Goal: Task Accomplishment & Management: Manage account settings

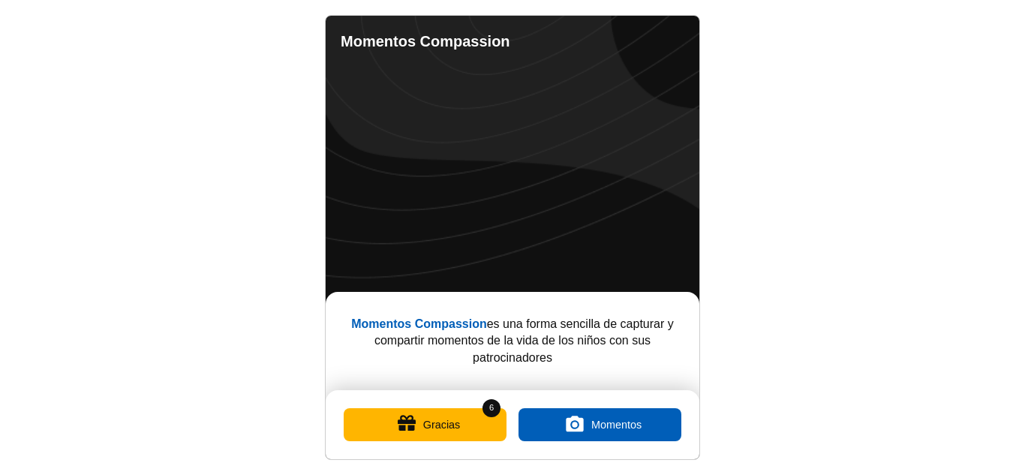
click at [452, 423] on button "Gracias" at bounding box center [425, 424] width 163 height 33
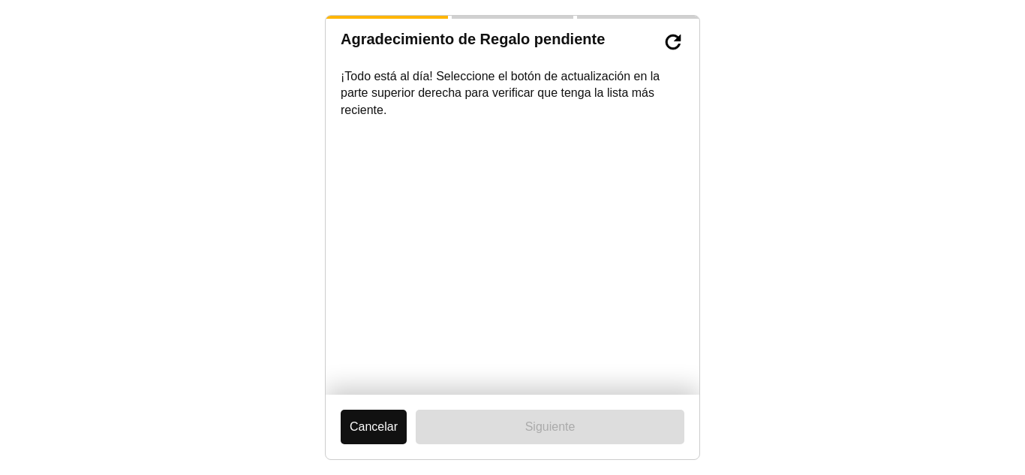
click at [371, 426] on button "Cancelar" at bounding box center [374, 427] width 66 height 35
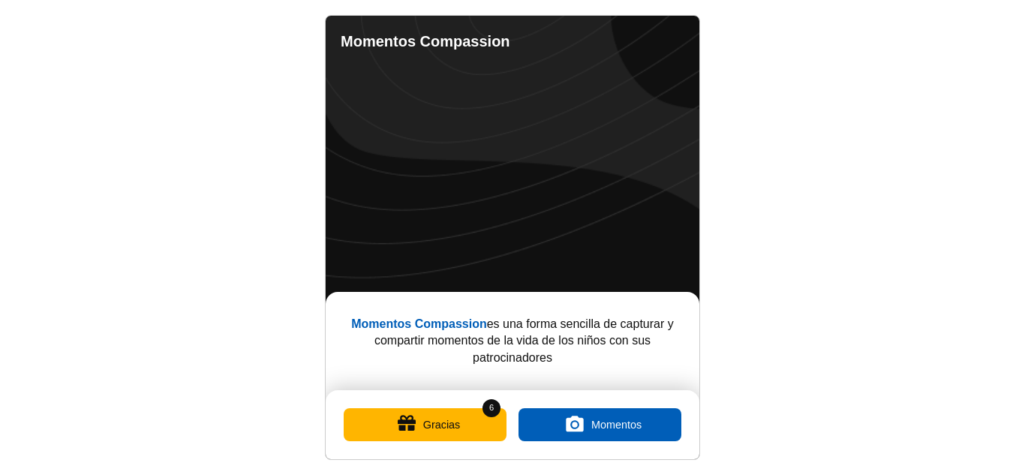
click at [439, 423] on button "Gracias" at bounding box center [425, 424] width 163 height 33
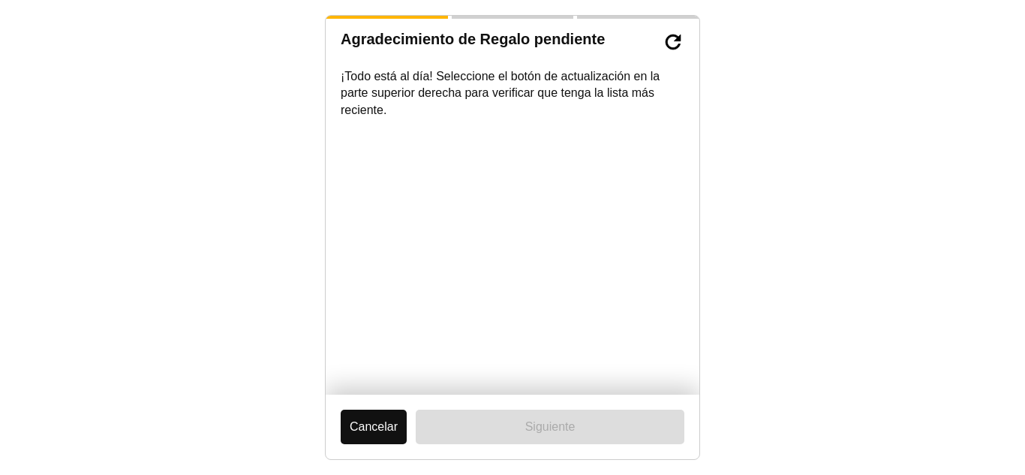
click at [392, 422] on button "Cancelar" at bounding box center [374, 427] width 66 height 35
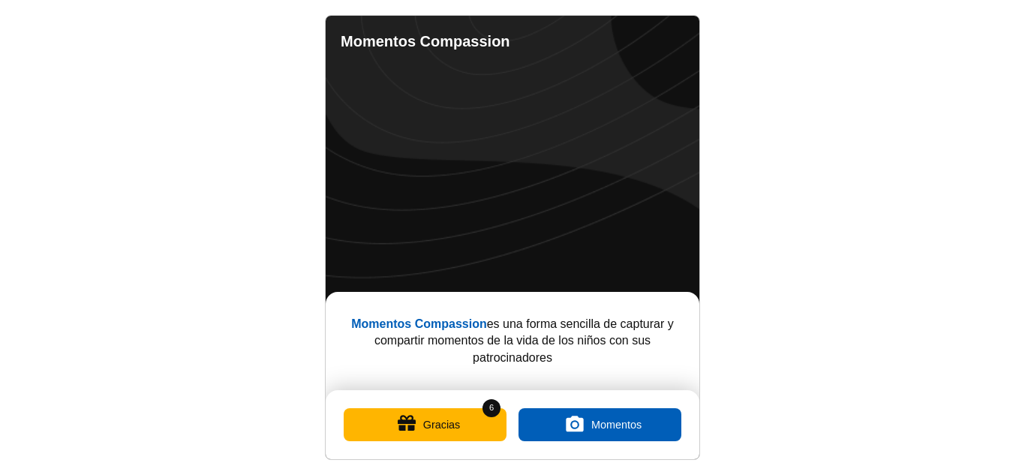
click at [442, 419] on button "Gracias" at bounding box center [425, 424] width 163 height 33
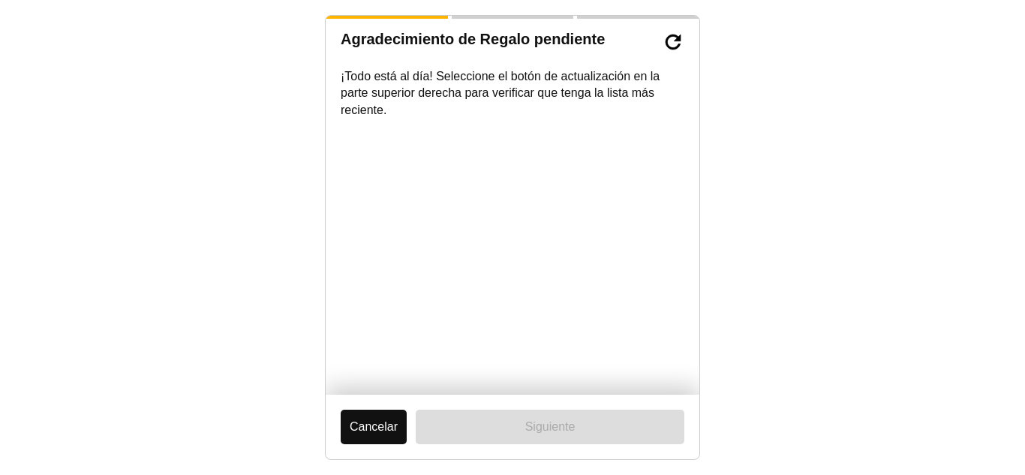
click at [371, 419] on button "Cancelar" at bounding box center [374, 427] width 66 height 35
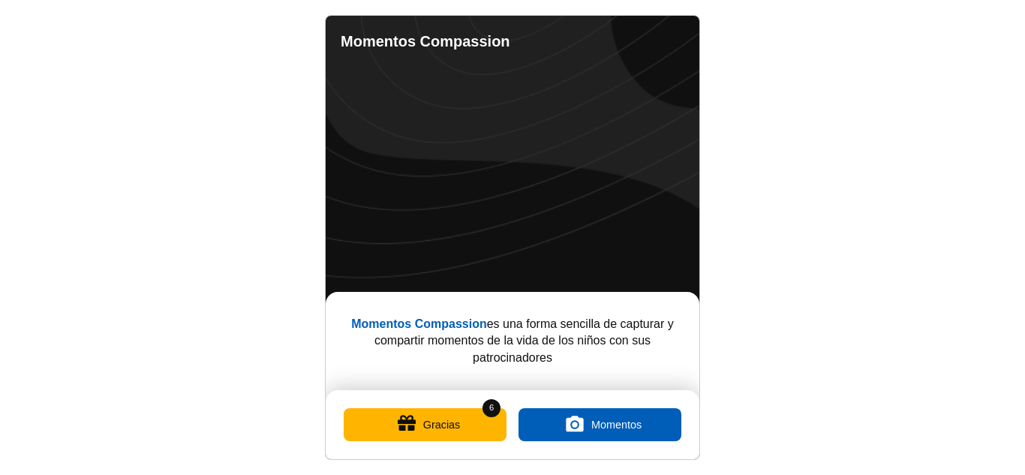
click at [616, 39] on link "Completed Moments" at bounding box center [615, 40] width 18 height 18
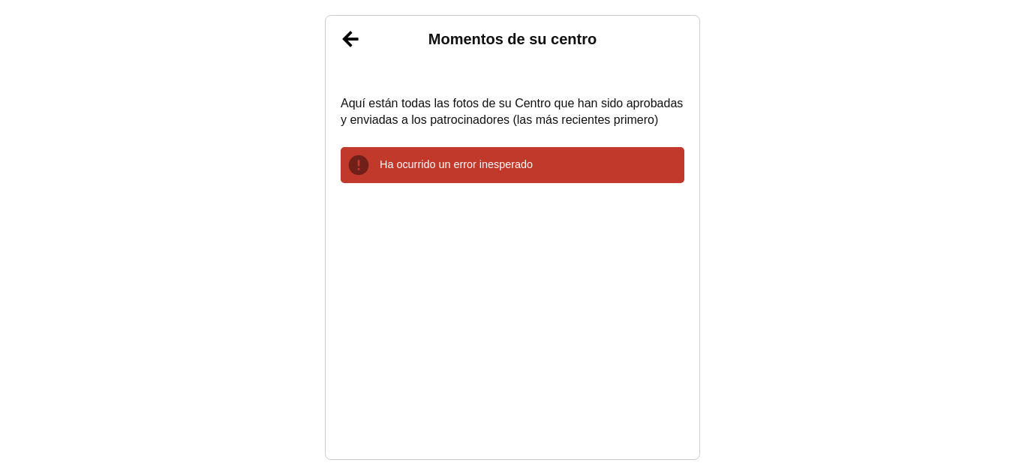
click at [492, 155] on div "Ha ocurrido un error inesperado" at bounding box center [513, 165] width 344 height 36
click at [482, 173] on div "Ha ocurrido un error inesperado" at bounding box center [513, 165] width 344 height 36
click at [347, 34] on link "Atrás" at bounding box center [351, 39] width 38 height 38
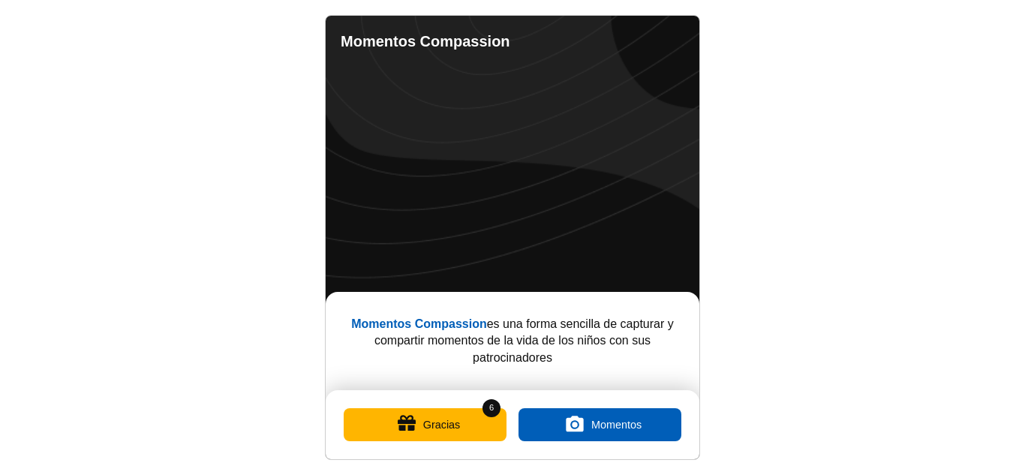
click at [611, 41] on link "Completed Moments" at bounding box center [615, 40] width 18 height 18
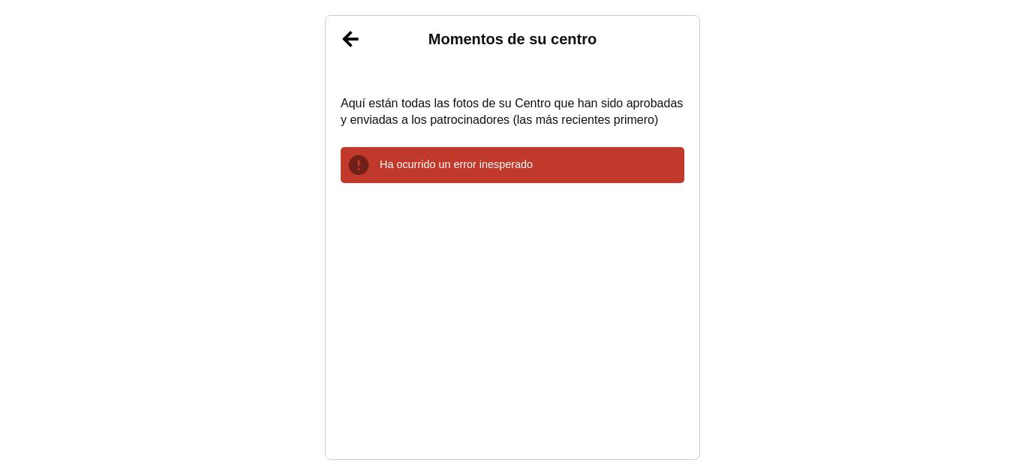
click at [353, 43] on link "Atrás" at bounding box center [351, 39] width 38 height 38
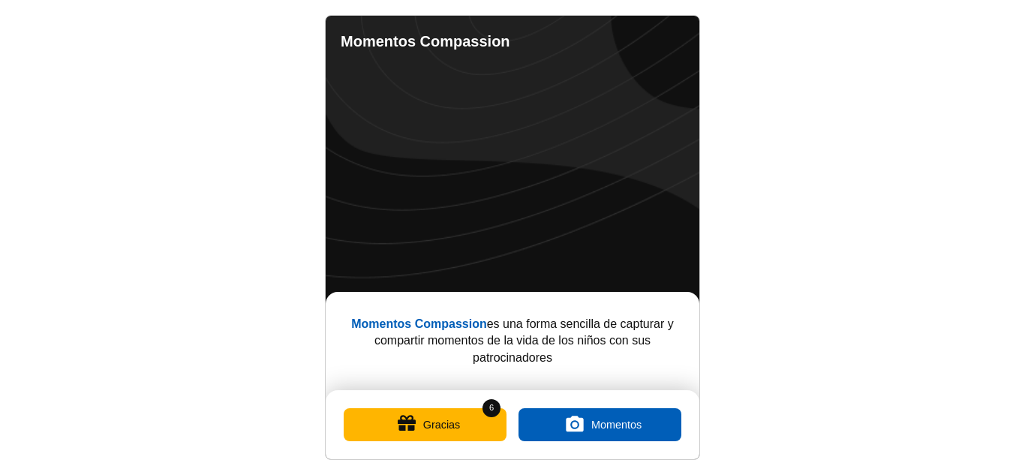
click at [647, 44] on link "Contacto" at bounding box center [645, 40] width 18 height 18
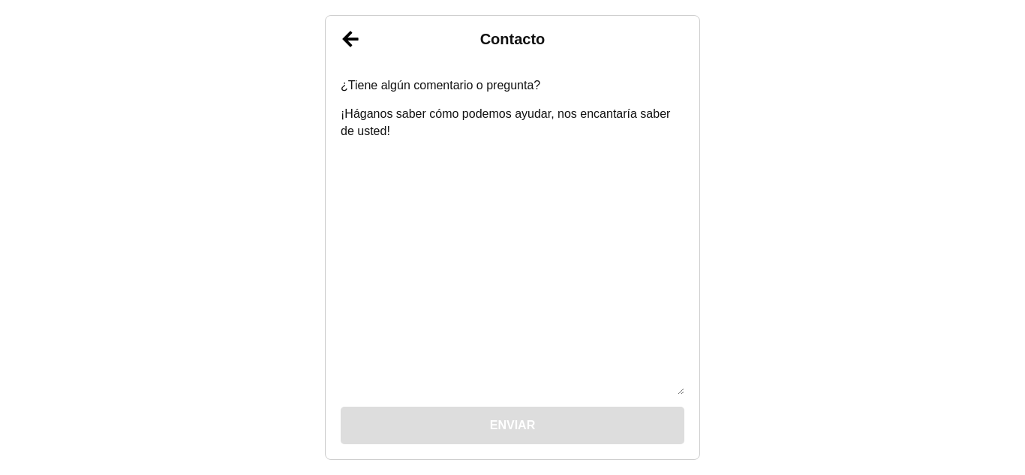
click at [647, 44] on h1 "Contacto" at bounding box center [513, 39] width 374 height 17
click at [354, 32] on link "Atrás" at bounding box center [351, 39] width 38 height 38
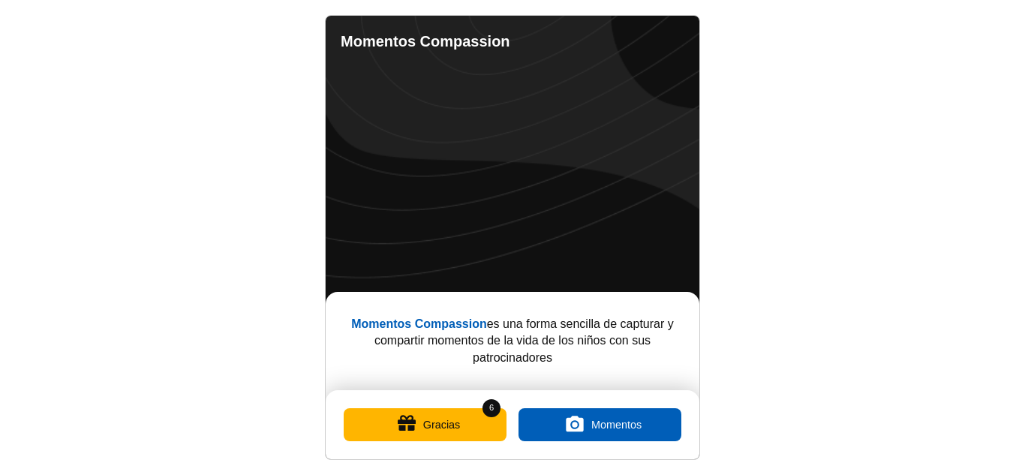
click at [478, 423] on button "Gracias" at bounding box center [425, 424] width 163 height 33
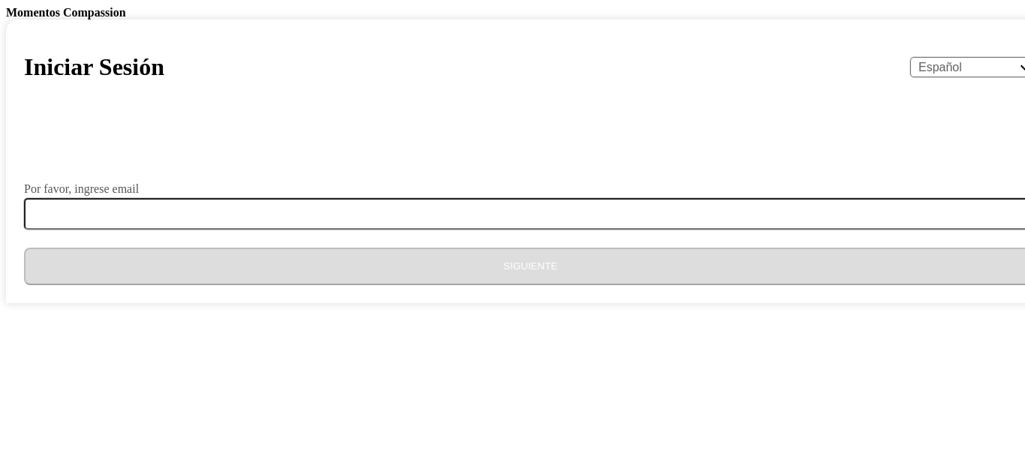
select select "es"
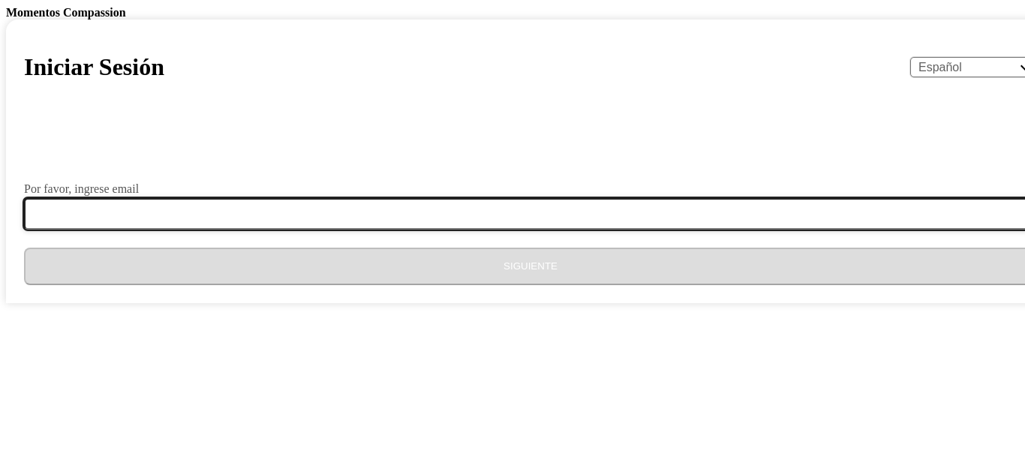
click at [455, 230] on input "Por favor, ingrese email" at bounding box center [539, 214] width 1031 height 32
type input "eneyda.alarcon@hotmail.es"
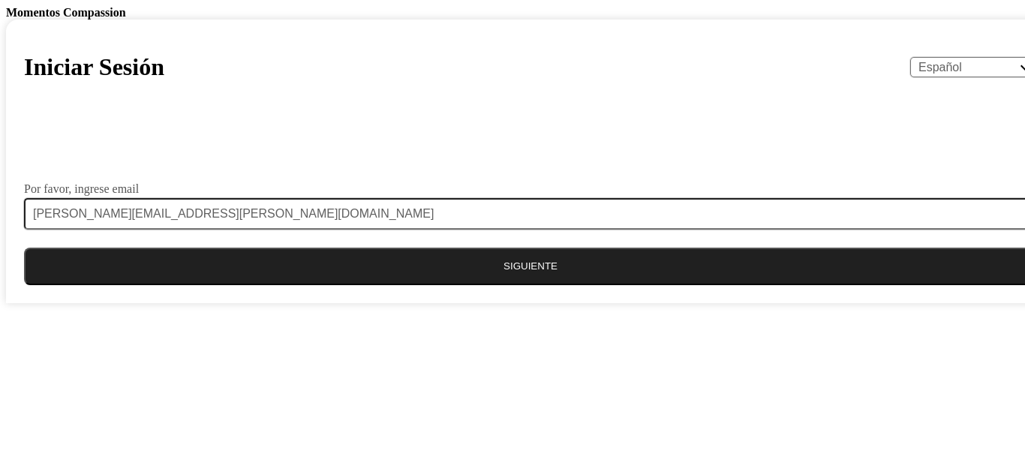
click at [500, 285] on button "Siguiente" at bounding box center [530, 267] width 1013 height 38
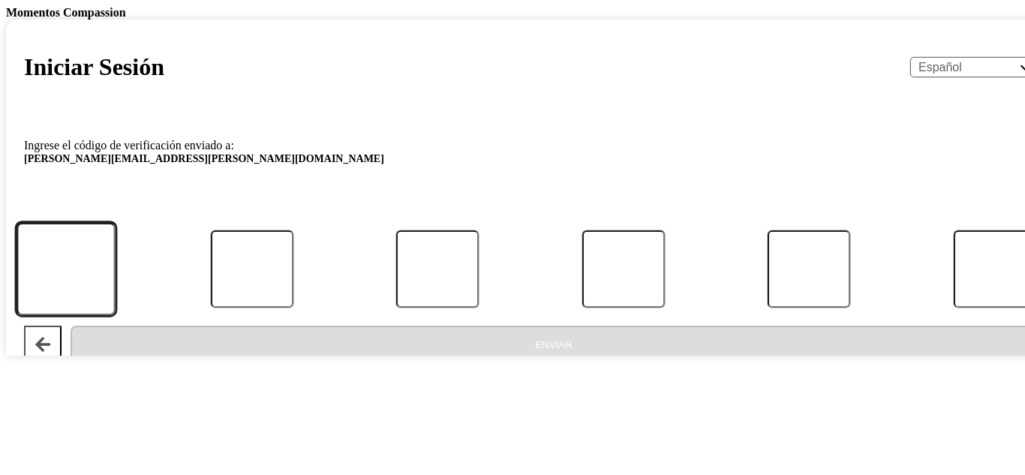
click at [116, 316] on input "Código" at bounding box center [66, 269] width 99 height 93
type input "6"
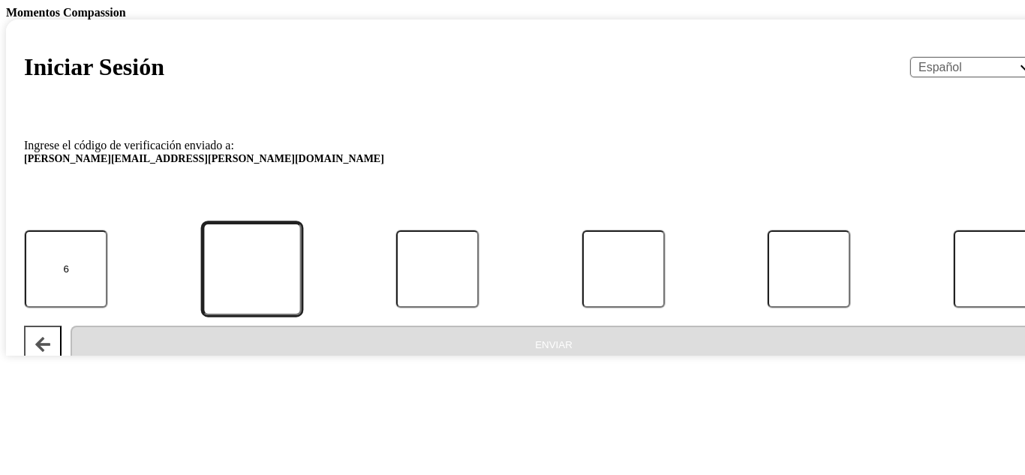
type input "3"
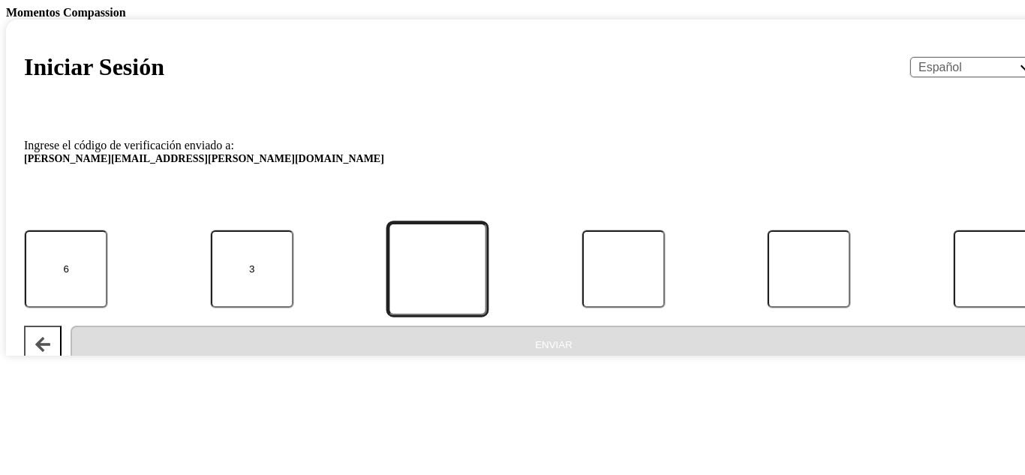
type input "5"
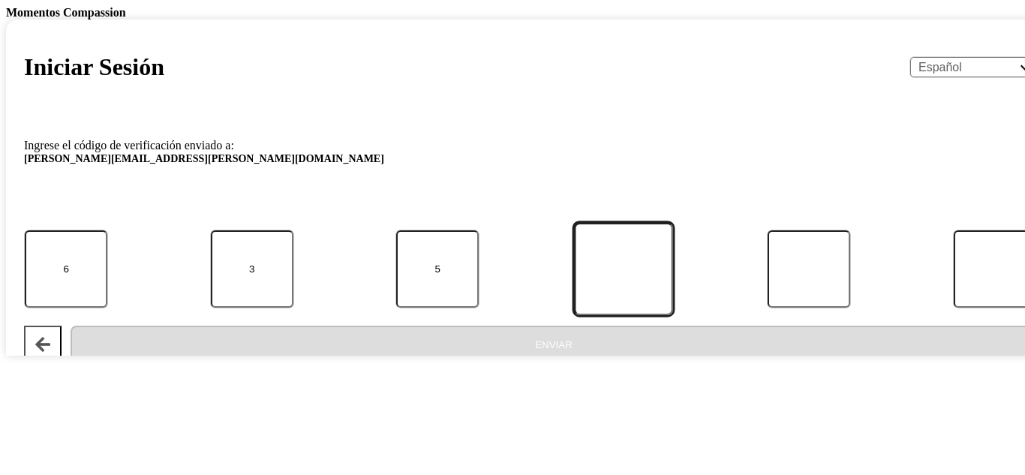
type input "3"
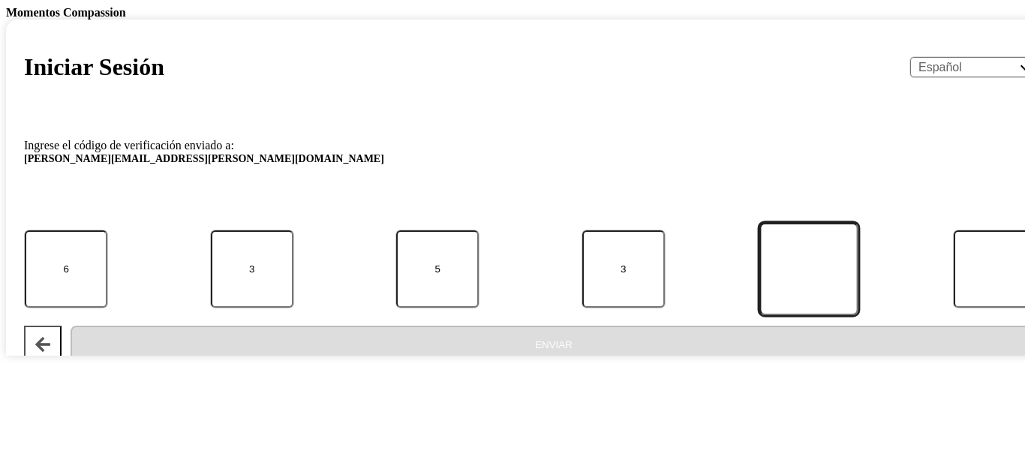
type input "7"
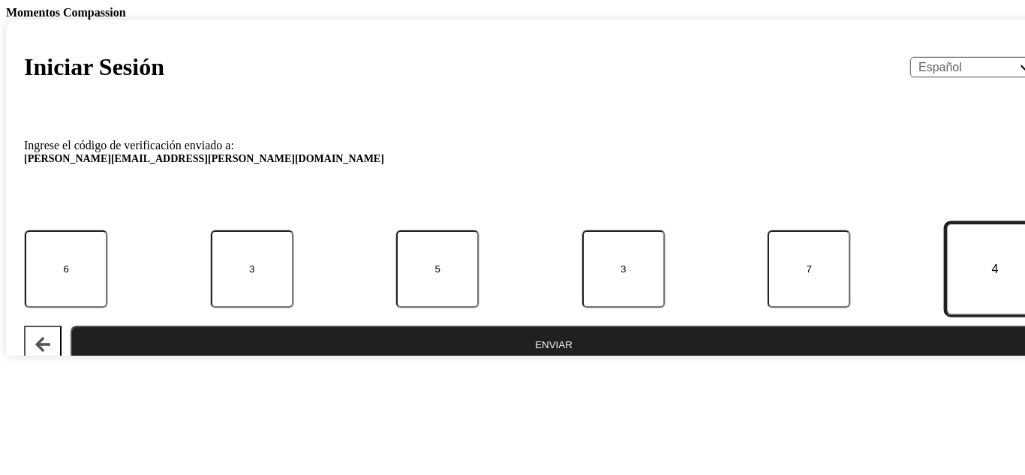
type input "4"
click at [71, 326] on button "Enviar" at bounding box center [554, 345] width 966 height 38
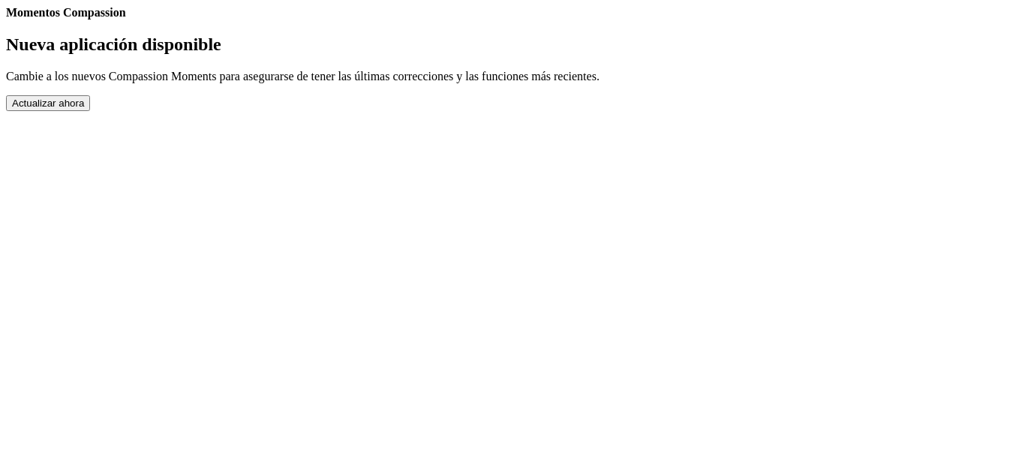
click at [90, 111] on button "Actualizar ahora" at bounding box center [48, 103] width 84 height 16
